Goal: Communication & Community: Answer question/provide support

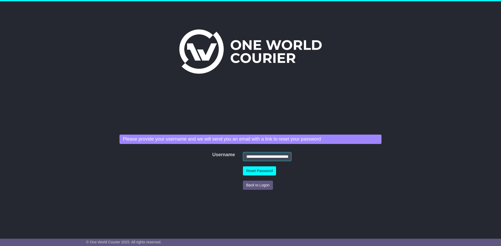
scroll to position [0, 7]
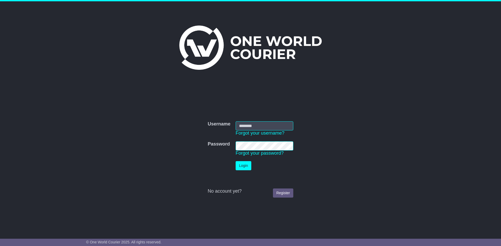
type input "**********"
click at [246, 171] on td "Login" at bounding box center [264, 166] width 63 height 14
click at [244, 166] on button "Login" at bounding box center [243, 165] width 16 height 9
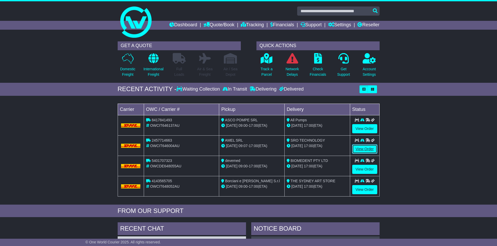
click at [373, 148] on link "View Order" at bounding box center [364, 149] width 25 height 9
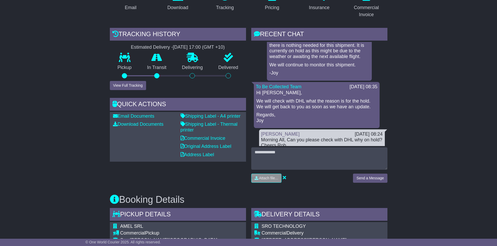
scroll to position [209, 0]
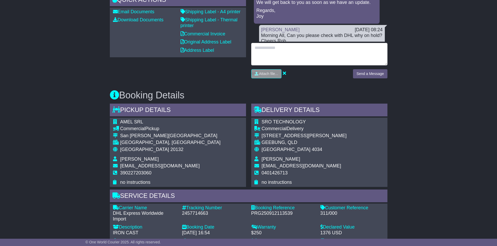
click at [280, 55] on textarea at bounding box center [319, 54] width 136 height 22
type textarea "*"
type textarea "**********"
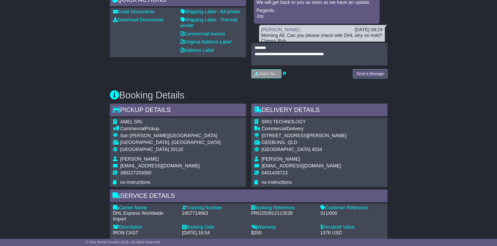
click at [366, 74] on button "Send a Message" at bounding box center [370, 73] width 34 height 9
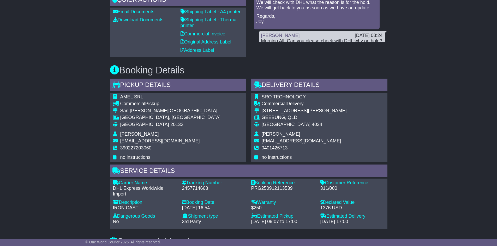
scroll to position [508, 0]
